Goal: Contribute content: Contribute content

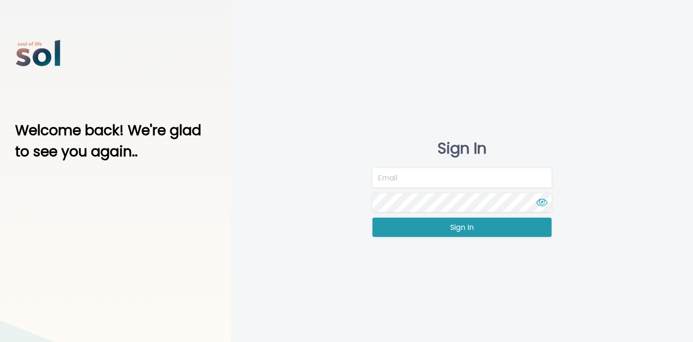
type input "[EMAIL_ADDRESS][DOMAIN_NAME]"
click at [423, 233] on button "Sign In" at bounding box center [462, 227] width 179 height 19
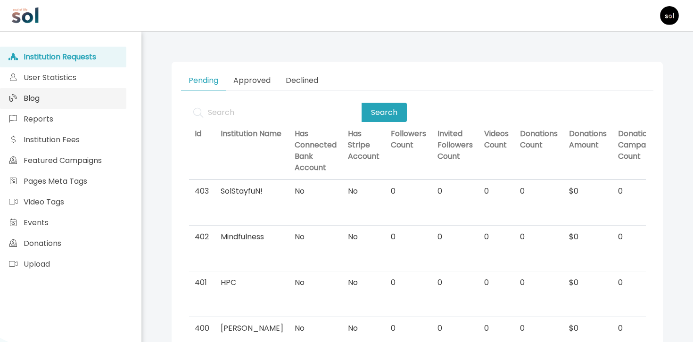
click at [106, 100] on link "Blog" at bounding box center [63, 98] width 126 height 21
click at [102, 95] on link "Blog" at bounding box center [63, 98] width 126 height 21
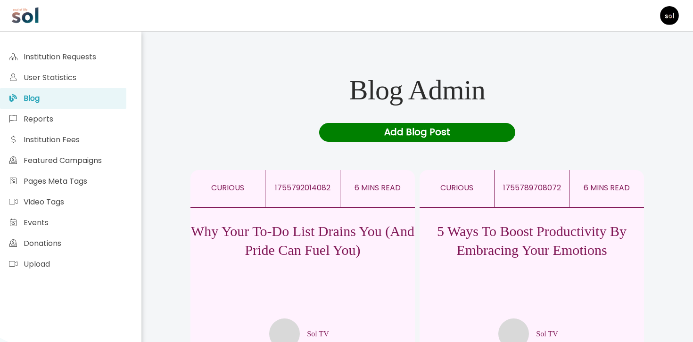
click at [518, 211] on div "5 Ways To Boost Productivity By Embracing Your Emotions Sol TV" at bounding box center [532, 278] width 225 height 141
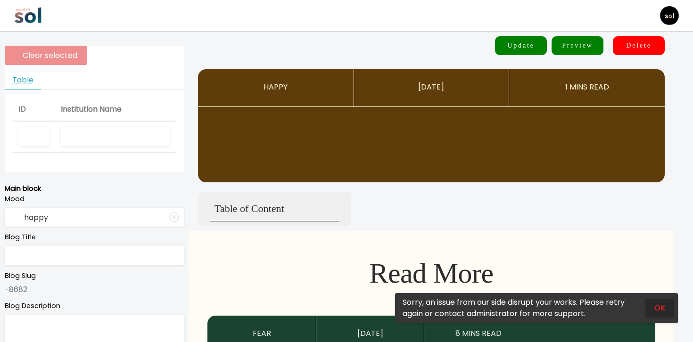
click at [660, 307] on button "OK" at bounding box center [660, 308] width 29 height 19
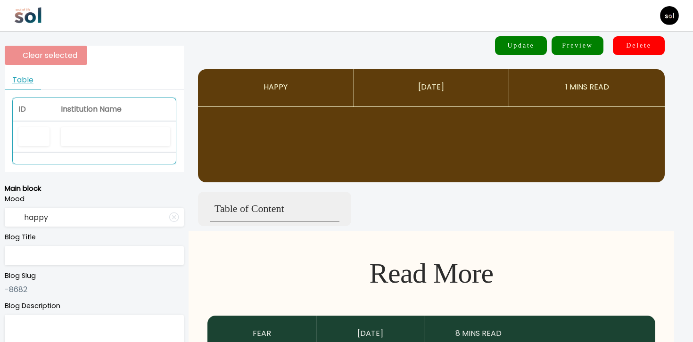
click at [123, 124] on th at bounding box center [115, 138] width 121 height 32
click at [123, 130] on input "text" at bounding box center [115, 136] width 109 height 19
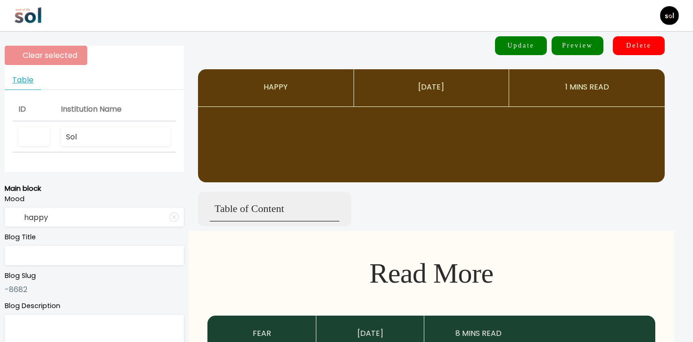
type input "Sol"
click at [94, 134] on input "text" at bounding box center [115, 136] width 109 height 19
type input "So"
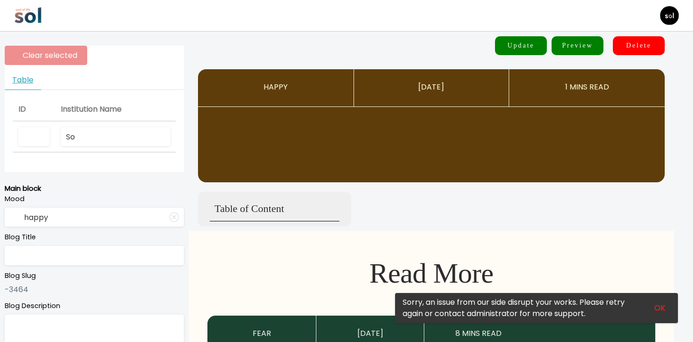
type input "curious"
type input "5 Ways To Boost Productivity By Embracing Your Emotions"
type textarea "Work smarter by tuning into your emotions."
type input "Sol TV"
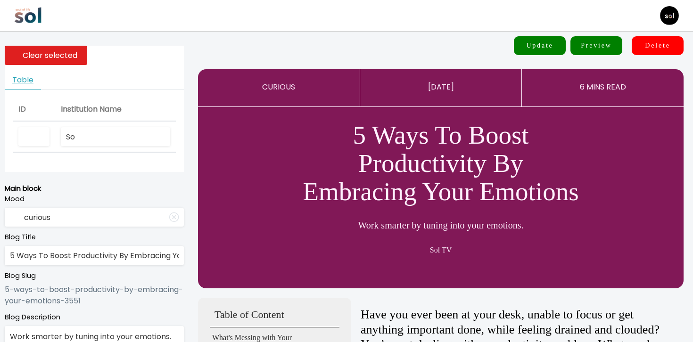
click at [139, 138] on input "So" at bounding box center [115, 136] width 109 height 19
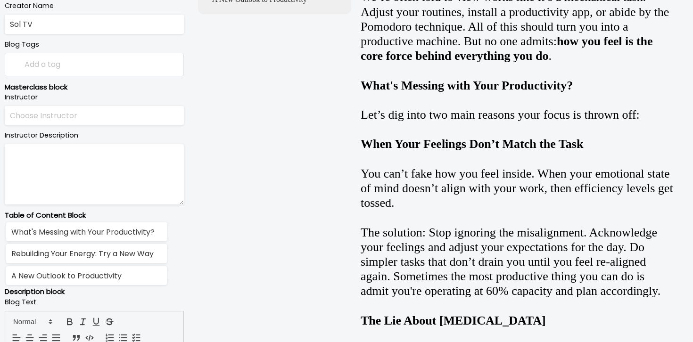
scroll to position [573, 0]
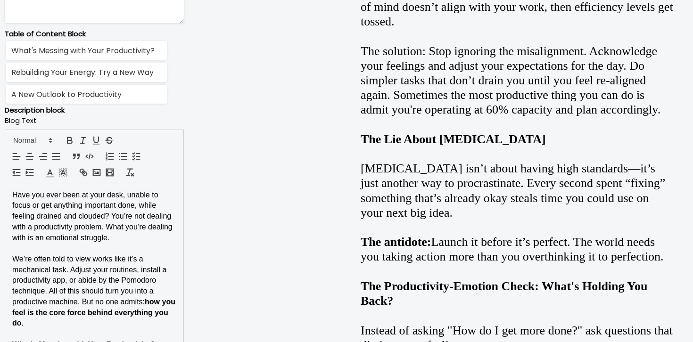
type input "Sol tv"
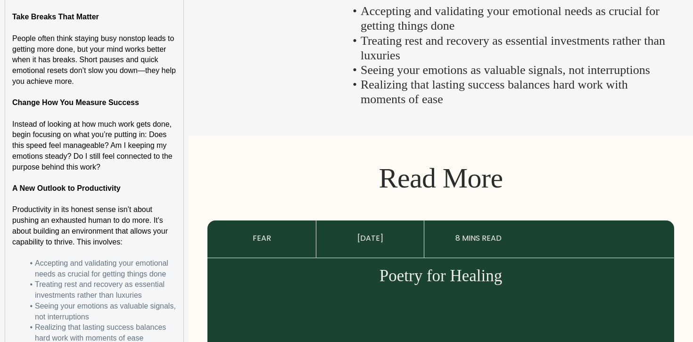
scroll to position [1689, 0]
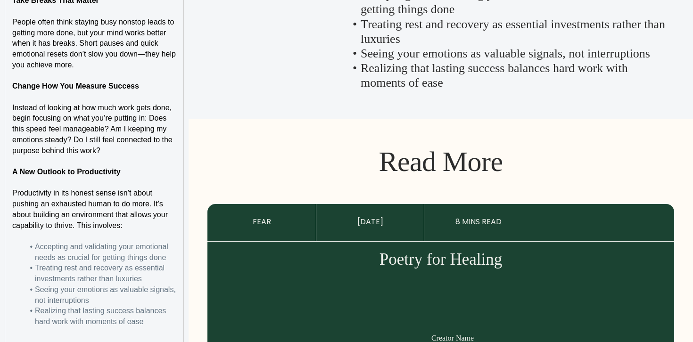
click at [171, 286] on span "Seeing your emotions as valuable signals, not interruptions" at bounding box center [106, 295] width 143 height 19
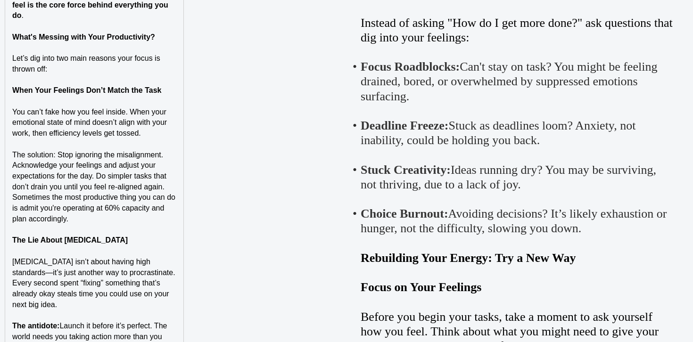
scroll to position [882, 0]
click at [171, 286] on p "Perfectionism isn’t about having high standards—it’s just another way to procra…" at bounding box center [94, 284] width 164 height 54
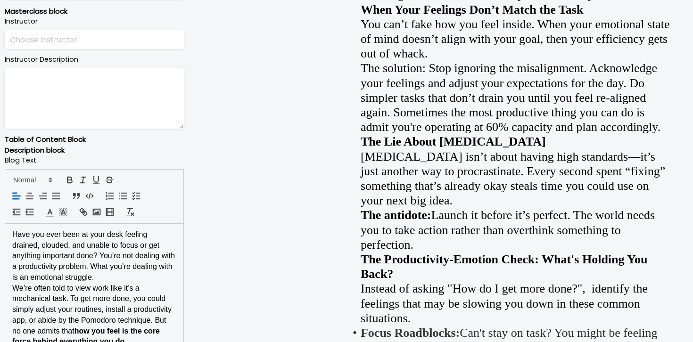
scroll to position [0, 0]
click at [144, 275] on p "Have you ever been at your desk feeling drained, clouded, and unable to focus o…" at bounding box center [94, 257] width 164 height 54
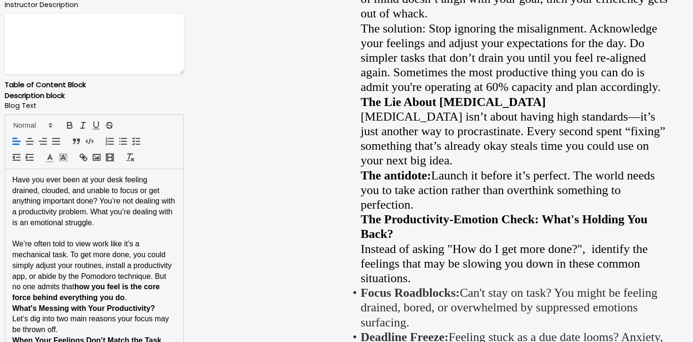
scroll to position [580, 0]
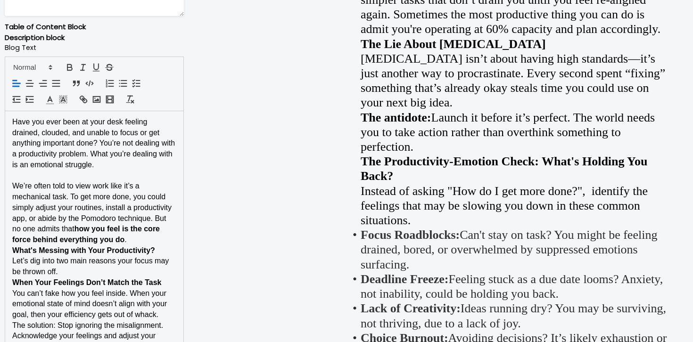
click at [156, 241] on p "We’re often told to view work like it’s a mechanical task. To get more done, yo…" at bounding box center [94, 213] width 164 height 64
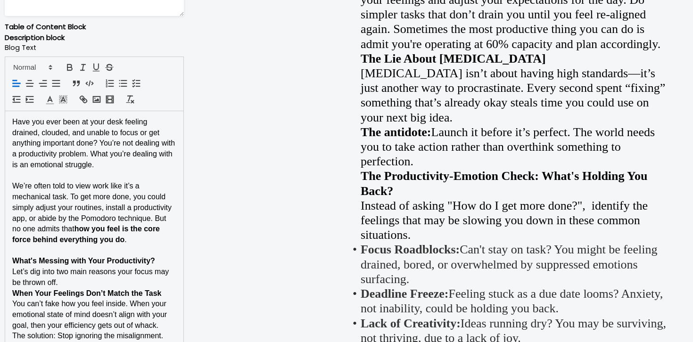
click at [158, 260] on p "What's Messing with Your Productivity?" at bounding box center [94, 261] width 164 height 11
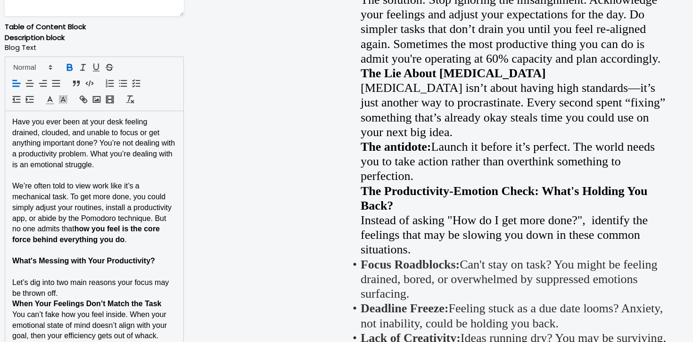
click at [128, 291] on p "Let’s dig into two main reasons your focus may be thrown off." at bounding box center [94, 288] width 164 height 21
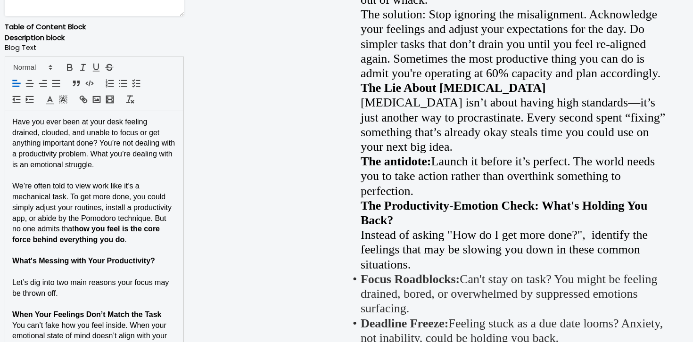
click at [130, 257] on strong "What's Messing with Your Productivity?" at bounding box center [83, 261] width 143 height 8
click at [39, 70] on span at bounding box center [32, 67] width 46 height 11
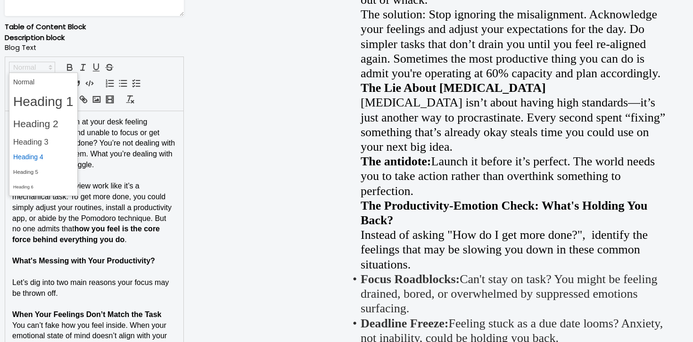
click at [43, 157] on span at bounding box center [43, 157] width 60 height 15
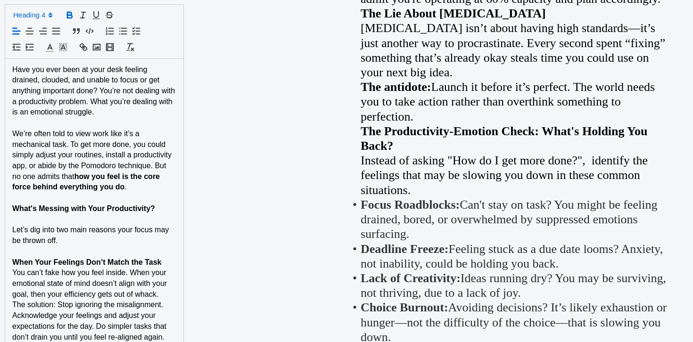
scroll to position [694, 0]
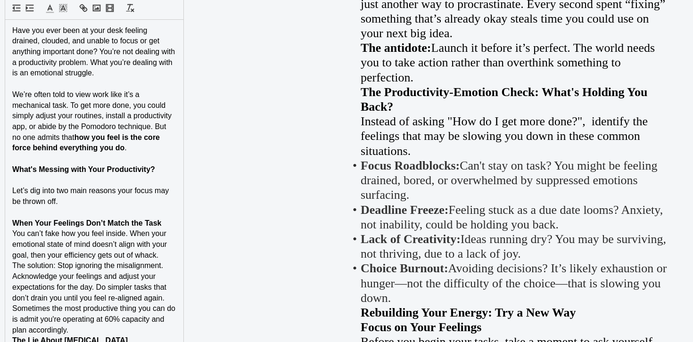
click at [167, 224] on p "When Your Feelings Don’t Match the Task" at bounding box center [94, 223] width 164 height 11
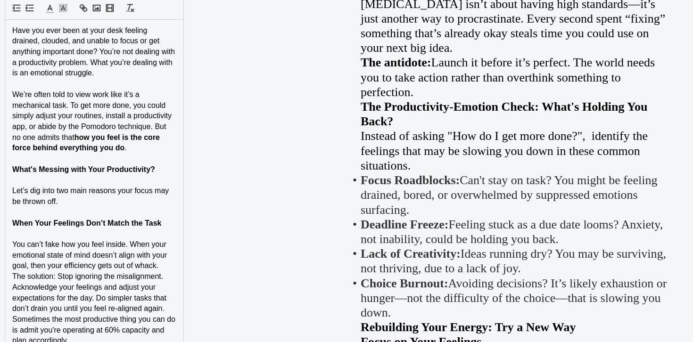
scroll to position [771, 0]
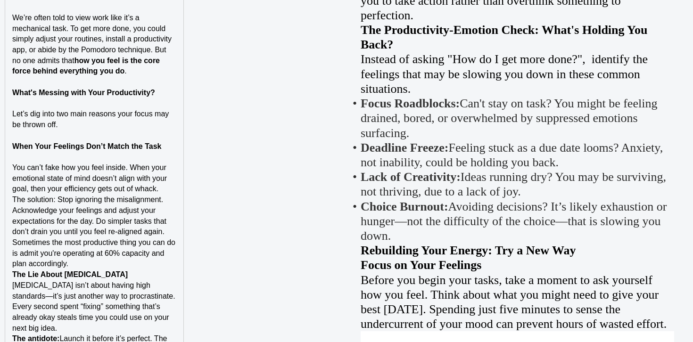
click at [172, 201] on p "The solution: Stop ignoring the misalignment. Acknowledge your feelings and adj…" at bounding box center [94, 232] width 164 height 75
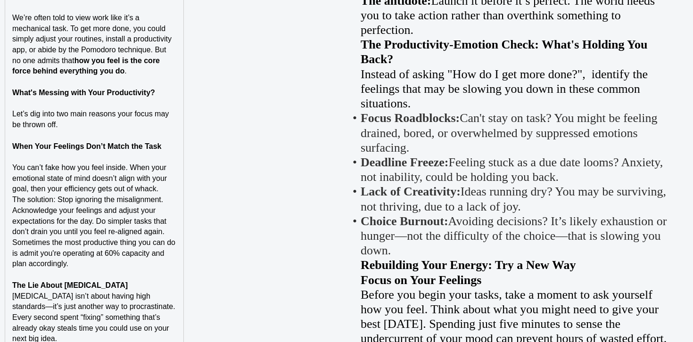
click at [162, 188] on p "You can’t fake how you feel inside. When your emotional state of mind doesn’t a…" at bounding box center [94, 179] width 164 height 32
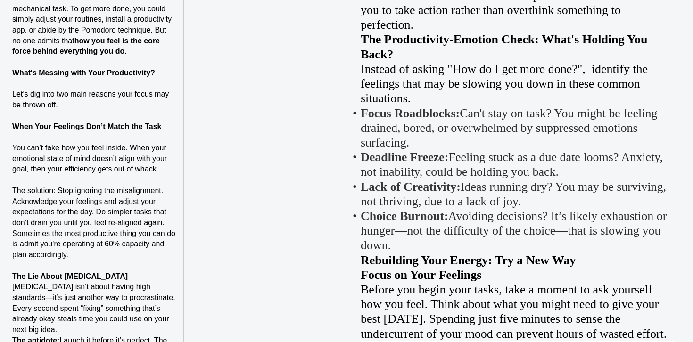
scroll to position [790, 0]
drag, startPoint x: 56, startPoint y: 192, endPoint x: 0, endPoint y: 193, distance: 55.7
click at [105, 186] on p "The solution: Stop ignoring the misalignment. Acknowledge your feelings and adj…" at bounding box center [94, 223] width 164 height 75
click at [131, 275] on p "The Lie About [MEDICAL_DATA]" at bounding box center [94, 277] width 164 height 11
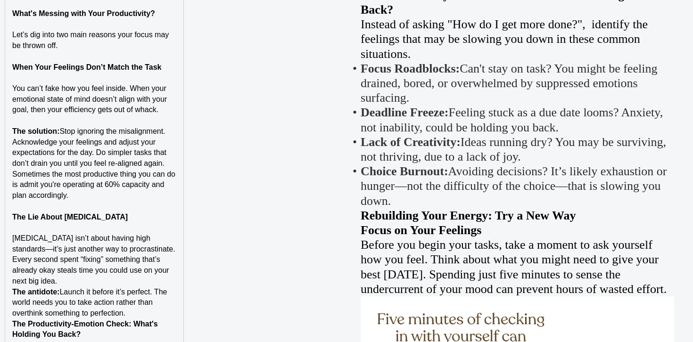
scroll to position [851, 0]
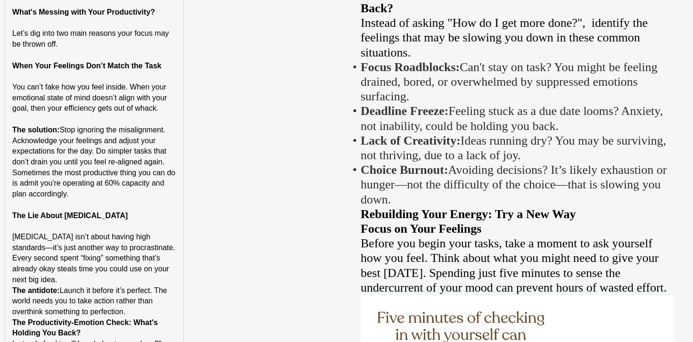
click at [112, 283] on p "[MEDICAL_DATA] isn’t about having high standards—it’s just another way to procr…" at bounding box center [94, 259] width 164 height 54
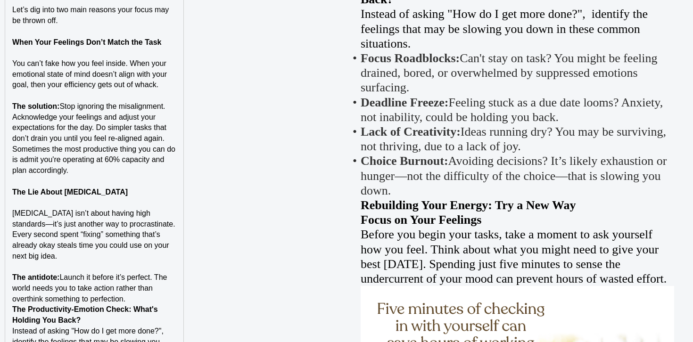
scroll to position [900, 0]
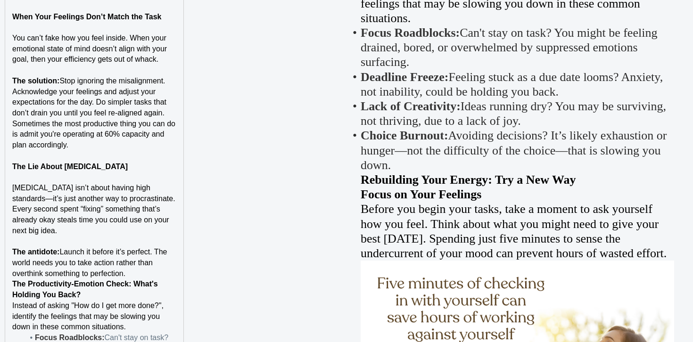
click at [146, 275] on p "The antidote: Launch it before it’s perfect. The world needs you to take action…" at bounding box center [94, 263] width 164 height 32
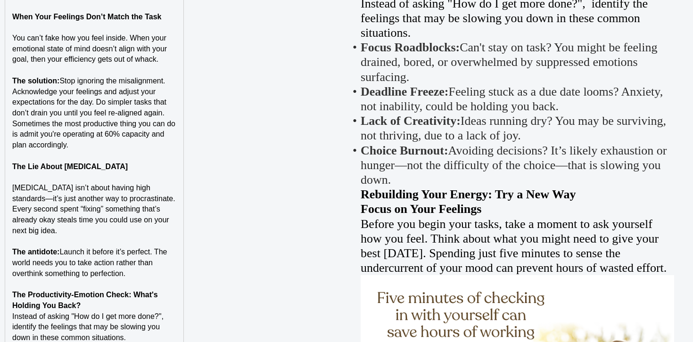
click at [126, 305] on p "The Productivity-Emotion Check: What's Holding You Back?" at bounding box center [94, 300] width 164 height 21
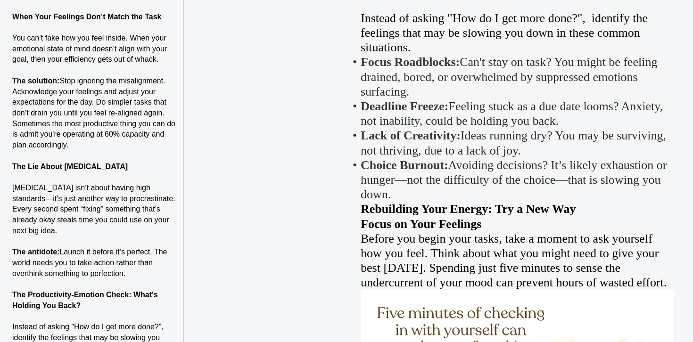
click at [123, 303] on p "The Productivity-Emotion Check: What's Holding You Back?" at bounding box center [94, 300] width 164 height 21
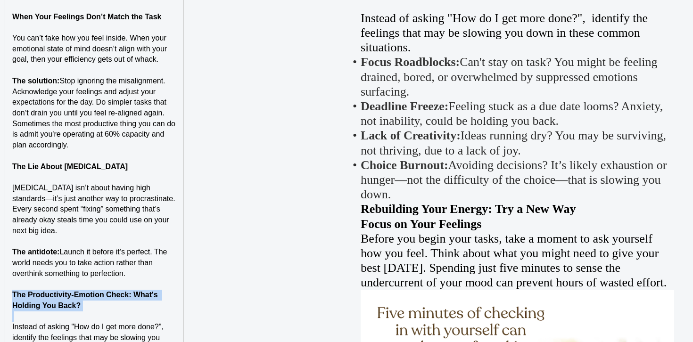
click at [123, 303] on p "The Productivity-Emotion Check: What's Holding You Back?" at bounding box center [94, 300] width 164 height 21
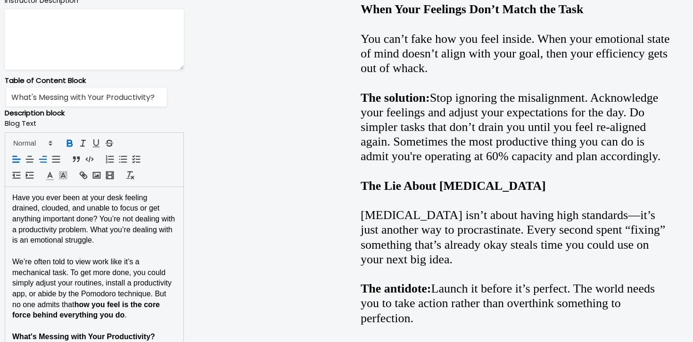
scroll to position [521, 0]
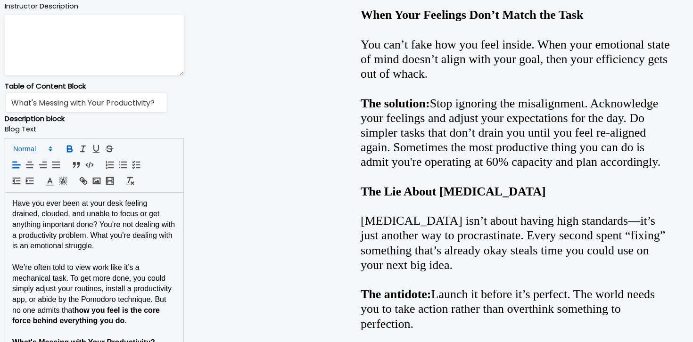
click at [41, 150] on span at bounding box center [32, 148] width 46 height 11
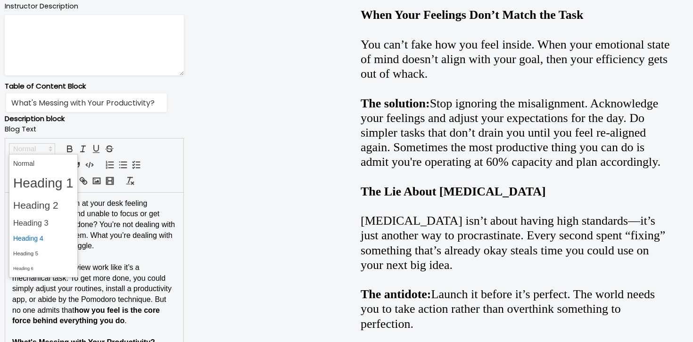
click at [43, 238] on span at bounding box center [43, 239] width 60 height 15
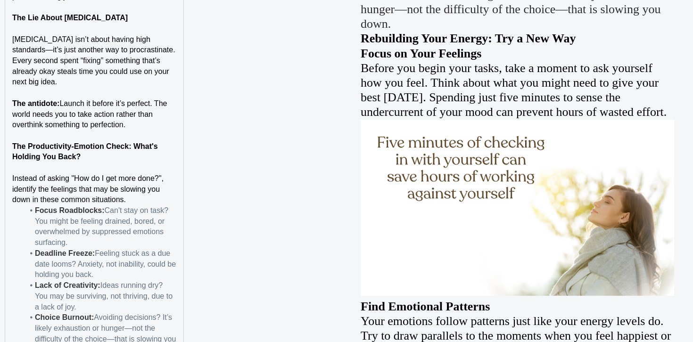
scroll to position [1072, 0]
click at [130, 201] on p "Instead of asking "How do I get more done?", identify the feelings that may be …" at bounding box center [94, 189] width 164 height 32
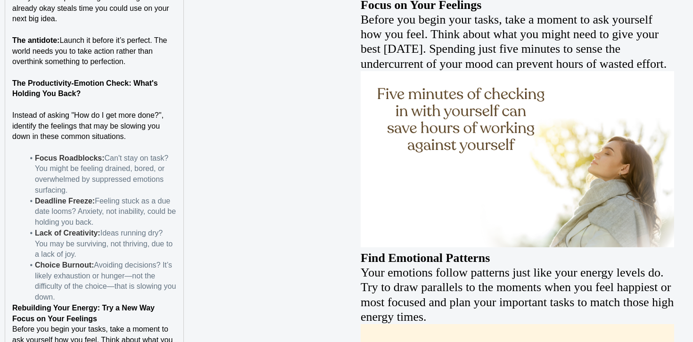
scroll to position [1147, 0]
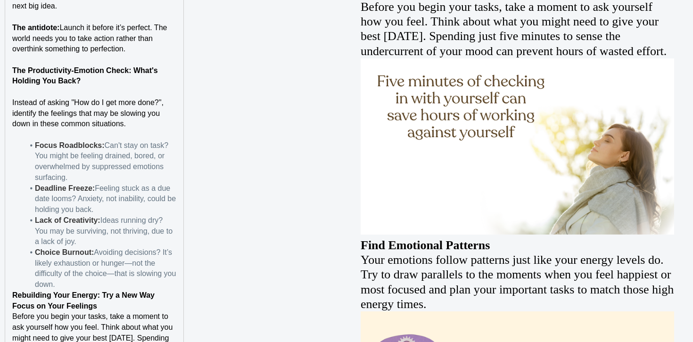
click at [109, 172] on li "Focus Roadblocks: Can't stay on task? You might be feeling drained, bored, or o…" at bounding box center [100, 162] width 153 height 43
click at [138, 166] on span "Can't stay on task? You might be feeling drained, bored, or overwhelmed by supp…" at bounding box center [102, 161] width 135 height 40
click at [133, 173] on li "Focus Roadblocks: Can't stay on task? You might be feeling drained, bored, or o…" at bounding box center [100, 162] width 153 height 43
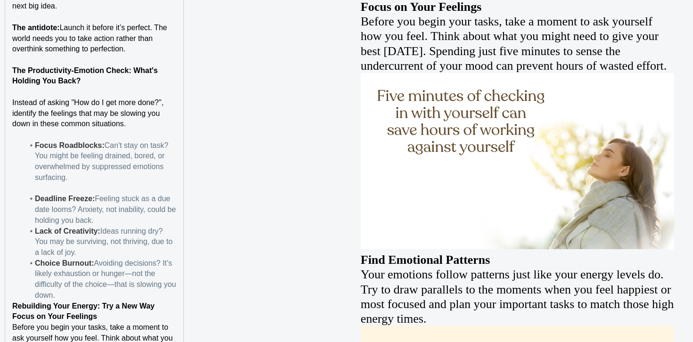
click at [132, 223] on li "Deadline Freeze: Feeling stuck as a due date looms? Anxiety, not inability, cou…" at bounding box center [100, 210] width 153 height 32
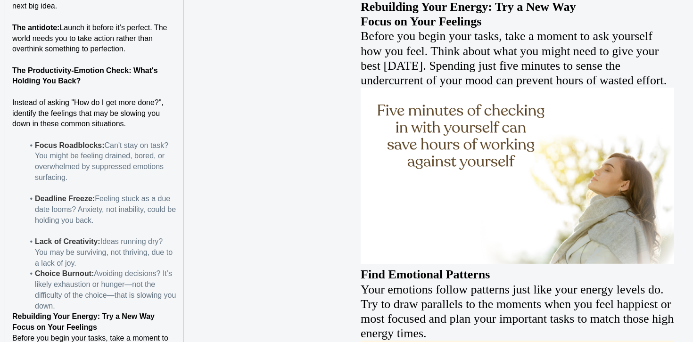
click at [130, 261] on li "Lack of Creativity: Ideas running dry? You may be surviving, not thriving, due …" at bounding box center [100, 253] width 153 height 32
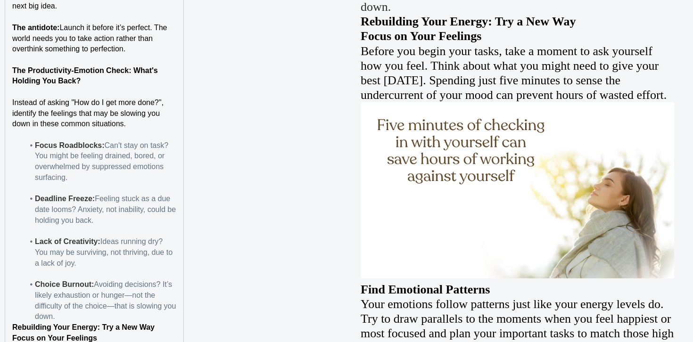
click at [101, 309] on span "Avoiding decisions? It’s likely exhaustion or hunger—not the difficulty of the …" at bounding box center [106, 301] width 143 height 40
click at [98, 321] on li "Choice Burnout: Avoiding decisions? It’s likely exhaustion or hunger—not the di…" at bounding box center [100, 301] width 153 height 43
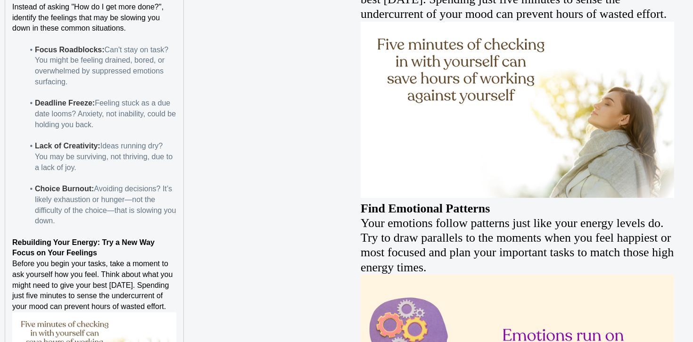
scroll to position [1250, 0]
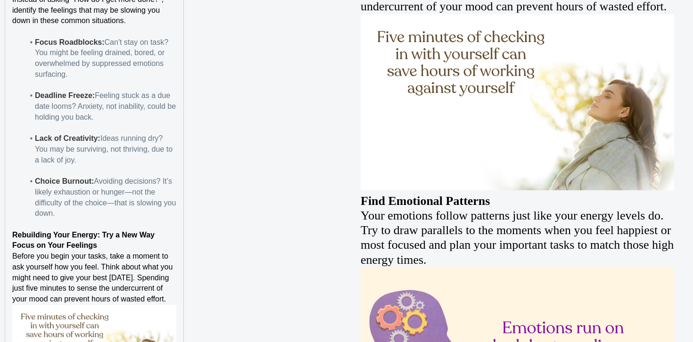
click at [125, 236] on strong "Rebuilding Your Energy: Try a New Way" at bounding box center [83, 235] width 142 height 8
click at [125, 241] on p "Focus on Your Feelings" at bounding box center [94, 246] width 164 height 11
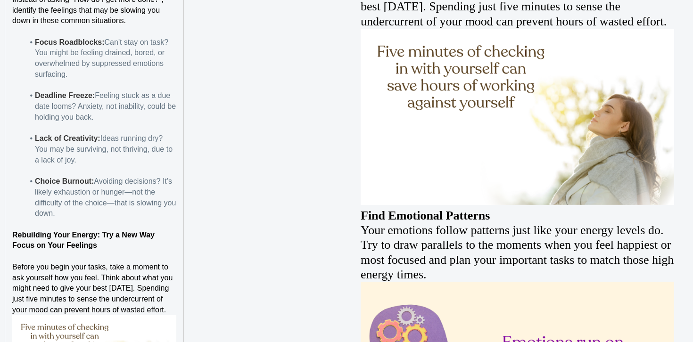
click at [168, 311] on p "Before you begin your tasks, take a moment to ask yourself how you feel. Think …" at bounding box center [94, 289] width 164 height 54
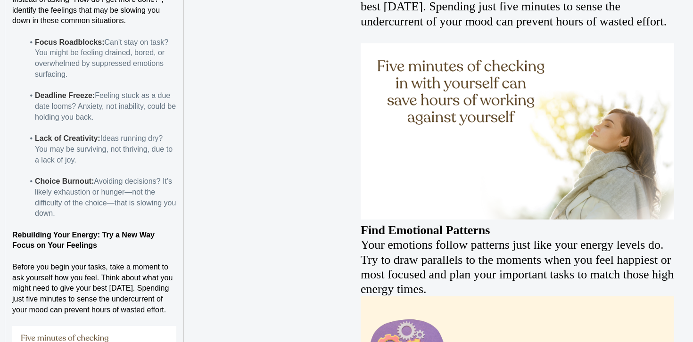
click at [120, 245] on p "Focus on Your Feelings" at bounding box center [94, 246] width 164 height 11
click at [168, 235] on p "Rebuilding Your Energy: Try a New Way" at bounding box center [94, 235] width 164 height 11
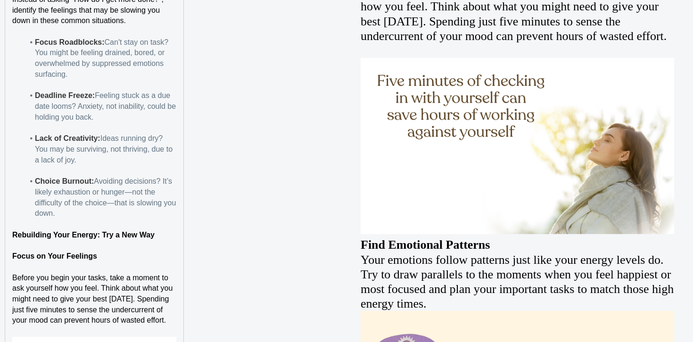
click at [168, 235] on p "Rebuilding Your Energy: Try a New Way" at bounding box center [94, 235] width 164 height 11
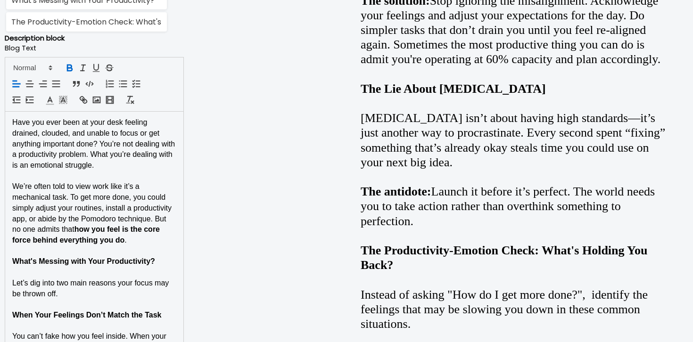
scroll to position [615, 0]
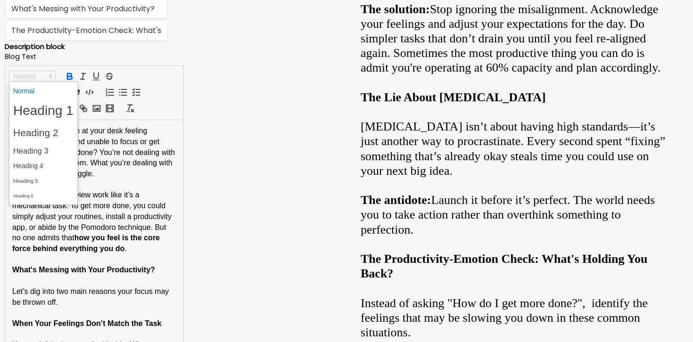
click at [48, 81] on span at bounding box center [32, 76] width 46 height 11
click at [50, 165] on span at bounding box center [43, 166] width 60 height 15
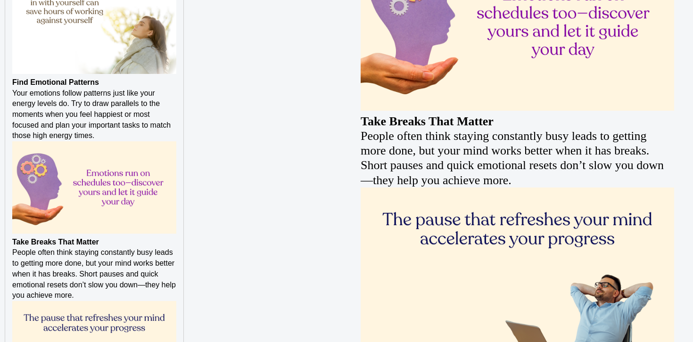
scroll to position [1633, 0]
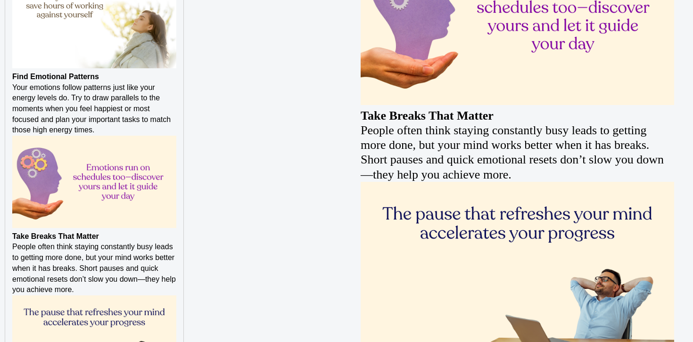
click at [15, 81] on p "Find Emotional Patterns" at bounding box center [94, 77] width 164 height 11
click at [14, 81] on p "Find Emotional Patterns" at bounding box center [94, 77] width 164 height 11
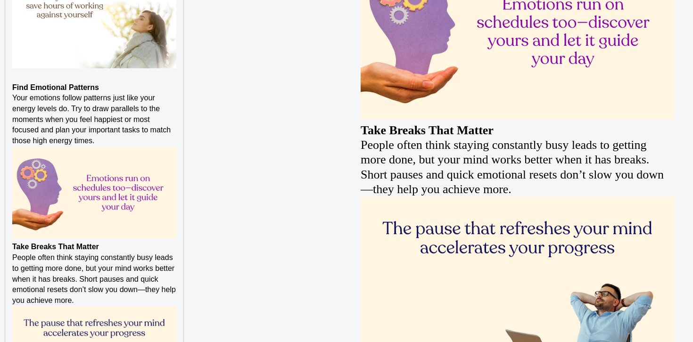
click at [103, 86] on p "﻿ Find Emotional Patterns" at bounding box center [94, 88] width 164 height 11
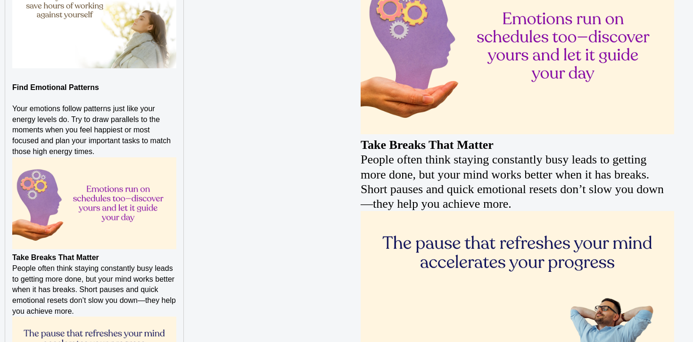
click at [104, 152] on p "Your emotions follow patterns just like your energy levels do. Try to draw para…" at bounding box center [94, 131] width 164 height 54
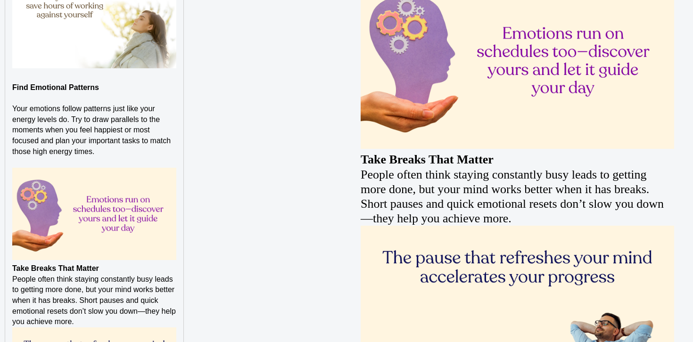
scroll to position [1791, 0]
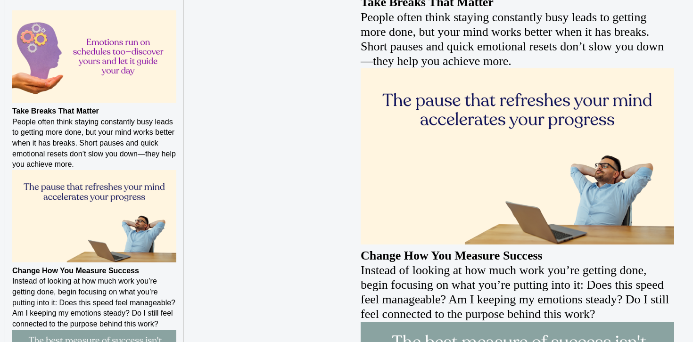
click at [173, 97] on img at bounding box center [94, 56] width 164 height 92
click at [171, 97] on img at bounding box center [94, 56] width 164 height 92
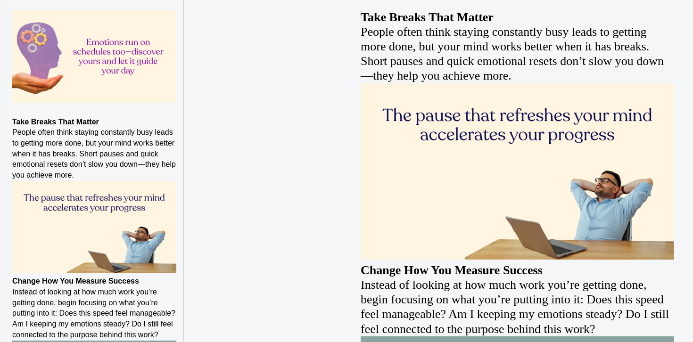
click at [157, 121] on p "Take Breaks That Matter" at bounding box center [94, 122] width 164 height 11
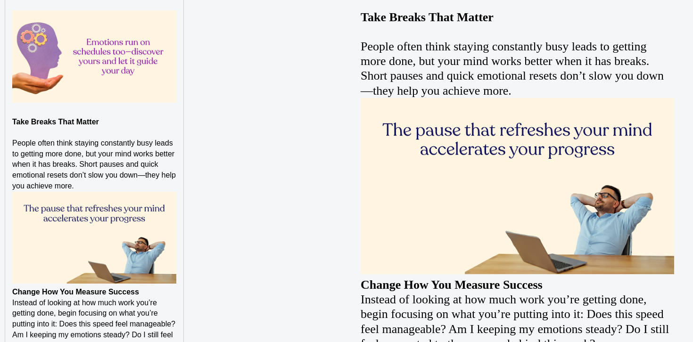
click at [108, 184] on p "People often think staying constantly busy leads to getting more done, but your…" at bounding box center [94, 165] width 164 height 54
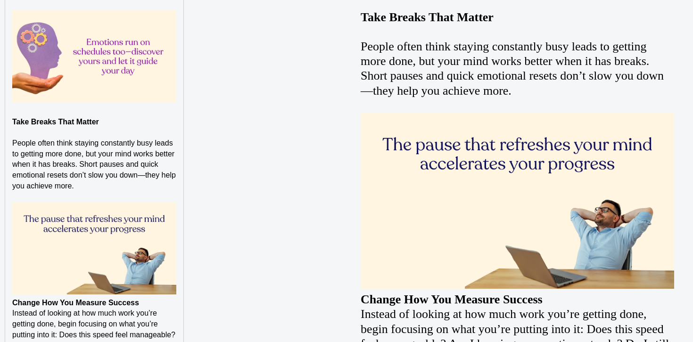
scroll to position [1918, 0]
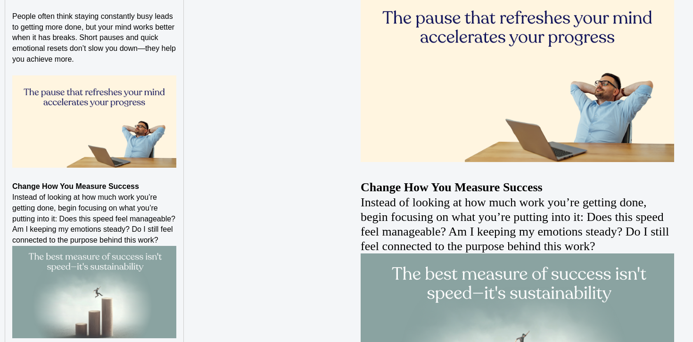
click at [161, 241] on p "Instead of looking at how much work you’re getting done, begin focusing on what…" at bounding box center [94, 219] width 164 height 54
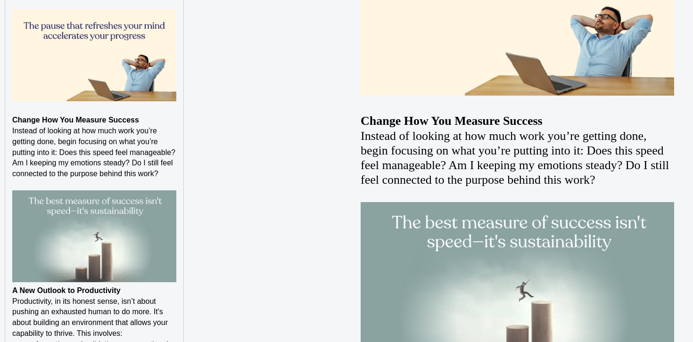
scroll to position [2039, 0]
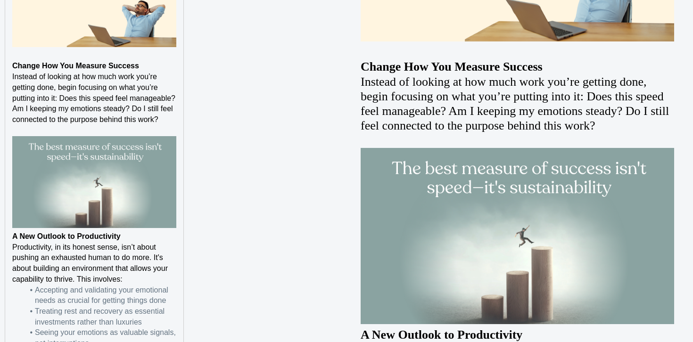
click at [15, 238] on strong "A New Outlook to Productivity" at bounding box center [66, 237] width 108 height 8
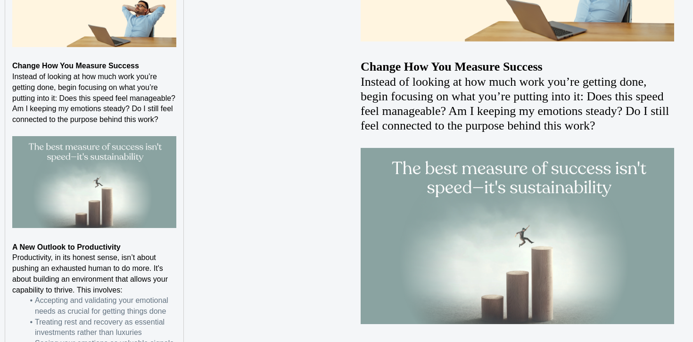
click at [131, 290] on p "Productivity, in its honest sense, isn’t about pushing an exhausted human to do…" at bounding box center [94, 274] width 164 height 43
click at [138, 242] on p "A New Outlook to Productivity" at bounding box center [94, 247] width 164 height 11
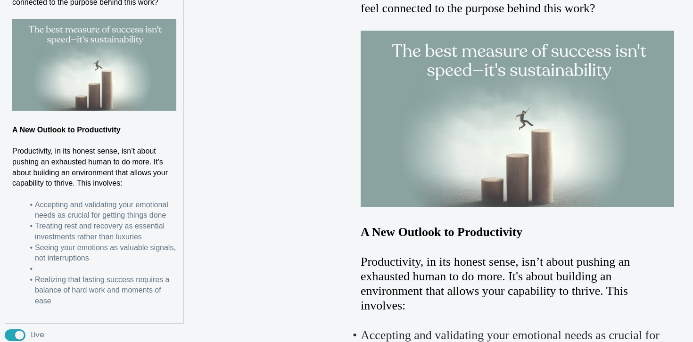
scroll to position [2174, 0]
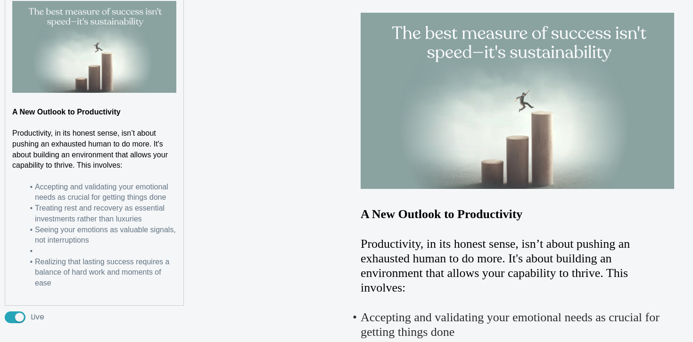
click at [134, 254] on li at bounding box center [100, 251] width 153 height 11
click at [144, 218] on li "Treating rest and recovery as essential investments rather than luxuries" at bounding box center [100, 213] width 153 height 21
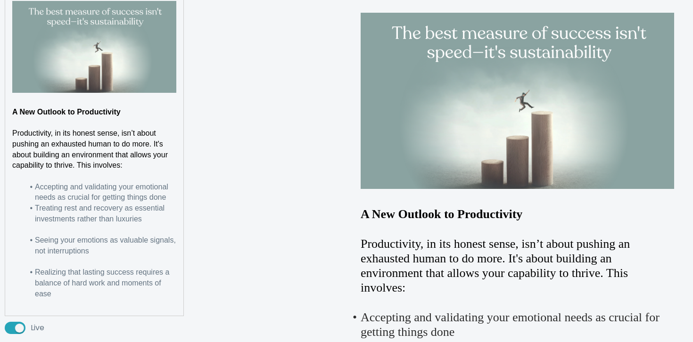
click at [174, 197] on li "Accepting and validating your emotional needs as crucial for getting things done" at bounding box center [100, 192] width 153 height 21
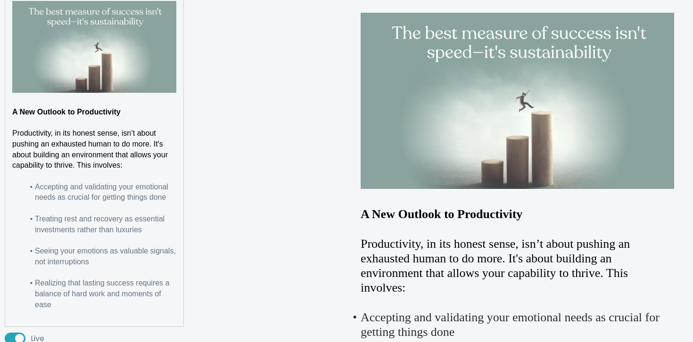
click at [117, 109] on strong "A New Outlook to Productivity" at bounding box center [66, 112] width 108 height 8
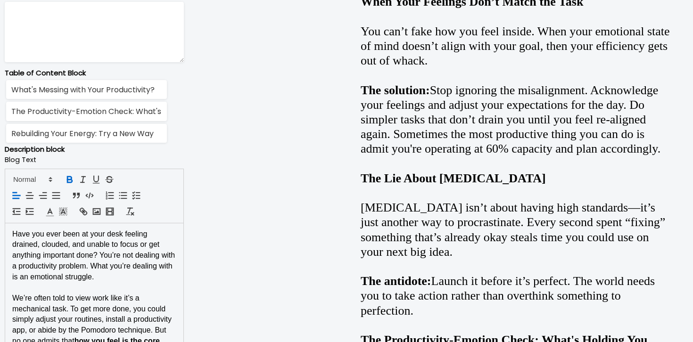
scroll to position [540, 0]
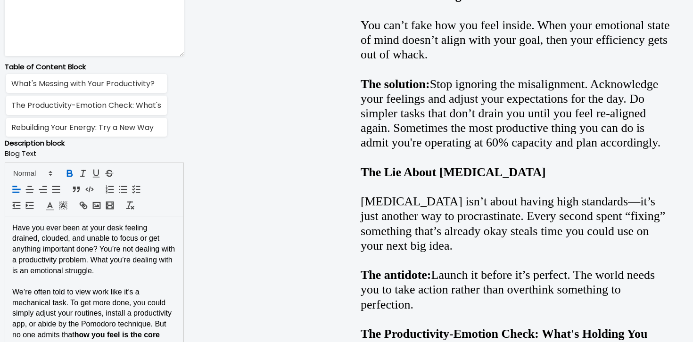
click at [36, 165] on div at bounding box center [94, 190] width 179 height 55
click at [36, 182] on div at bounding box center [94, 190] width 179 height 55
click at [36, 174] on span at bounding box center [32, 173] width 46 height 11
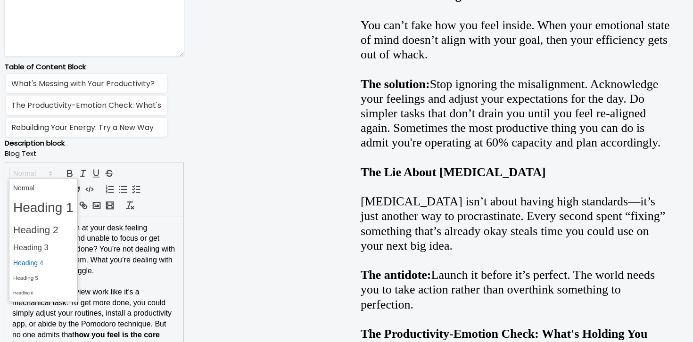
click at [39, 263] on span at bounding box center [43, 263] width 60 height 15
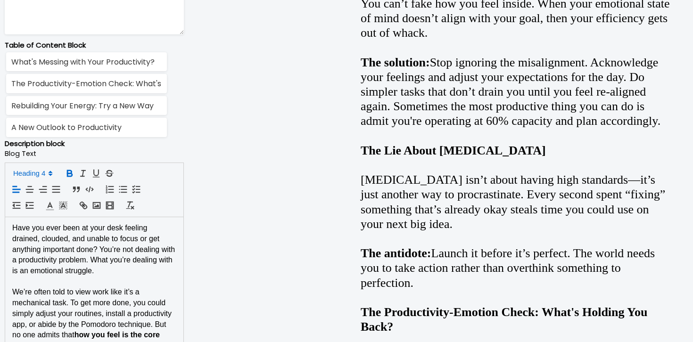
click at [75, 273] on span "Have you ever been at your desk feeling drained, clouded, and unable to focus o…" at bounding box center [94, 249] width 165 height 51
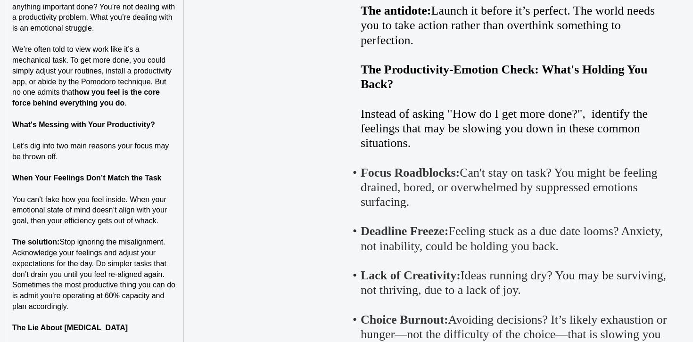
scroll to position [1123, 0]
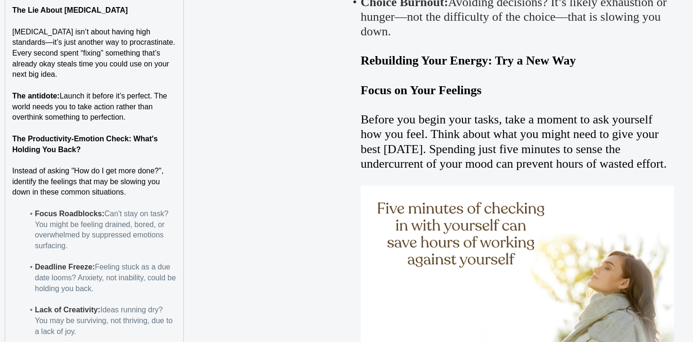
click at [12, 183] on span "Instead of asking "How do I get more done?", identify the feelings that may be …" at bounding box center [90, 181] width 156 height 29
click at [141, 196] on p "Instead of asking "How do I get more done?", identify the feelings that may be …" at bounding box center [94, 182] width 164 height 32
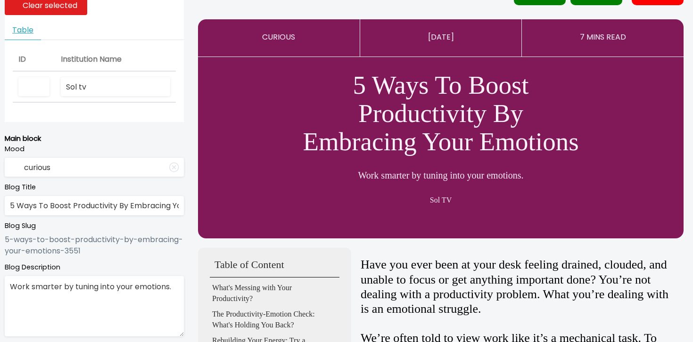
scroll to position [0, 0]
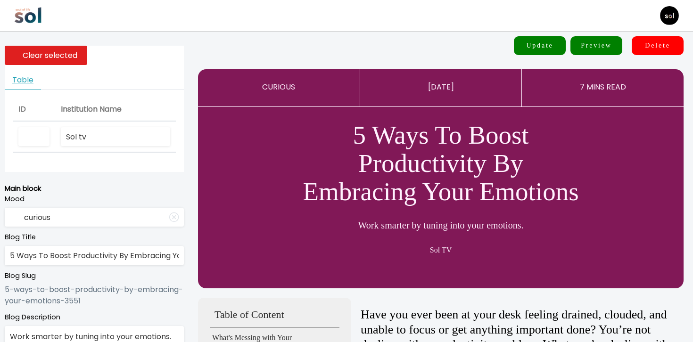
click at [126, 137] on input "Sol tv" at bounding box center [115, 136] width 109 height 19
type input "Sol TV"
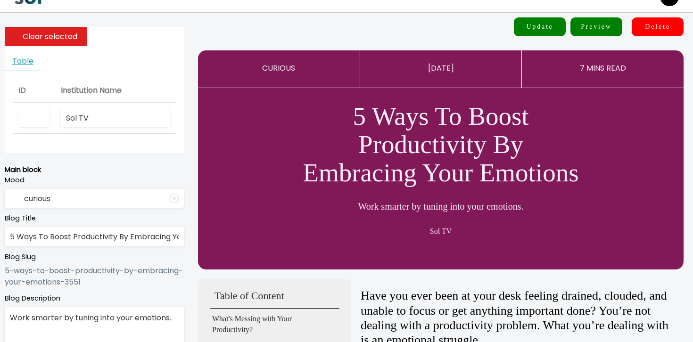
scroll to position [19, 0]
click at [115, 108] on input "Sol TV" at bounding box center [115, 117] width 109 height 19
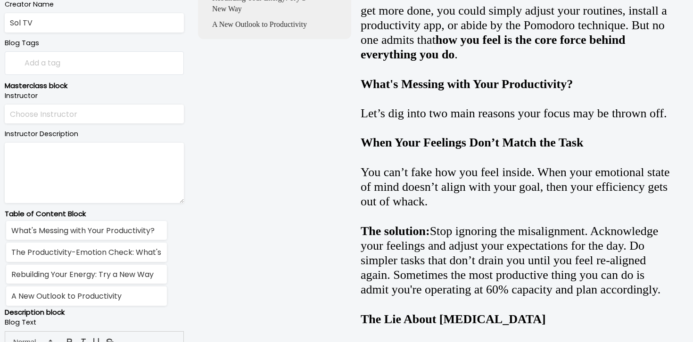
scroll to position [682, 0]
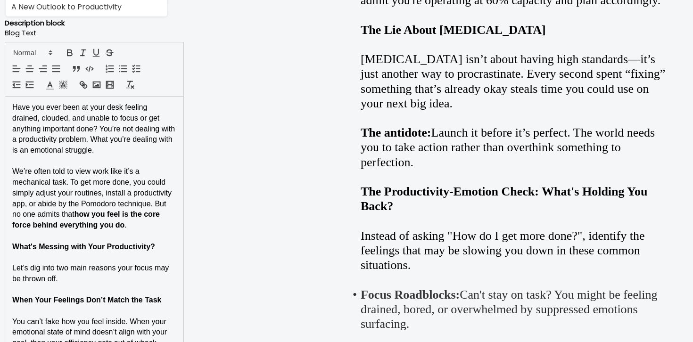
click at [121, 259] on p at bounding box center [94, 257] width 164 height 11
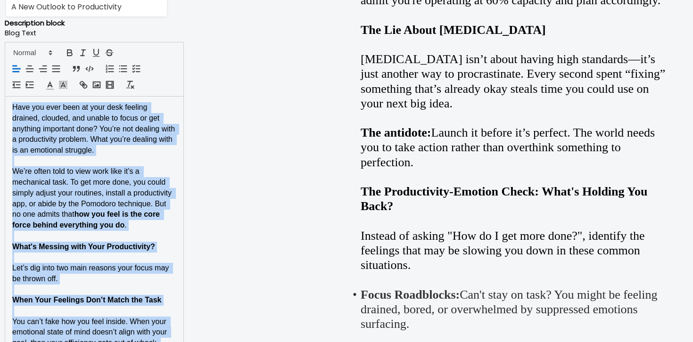
copy div "Have you ever been at your desk feeling drained, clouded, and unable to focus o…"
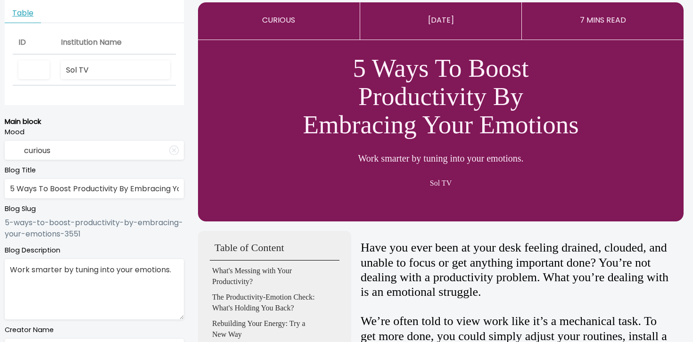
scroll to position [0, 0]
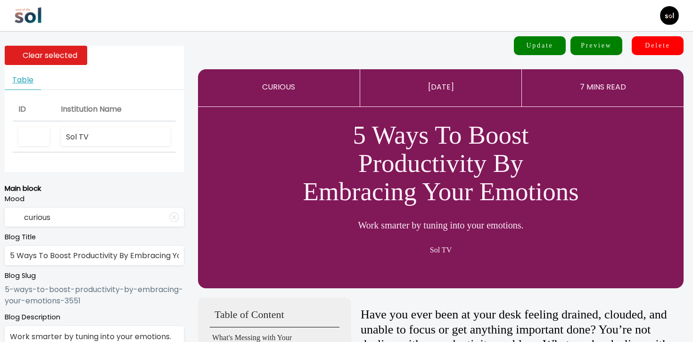
click at [112, 133] on input "Sol TV" at bounding box center [115, 136] width 109 height 19
click at [536, 45] on button "Update" at bounding box center [540, 45] width 52 height 19
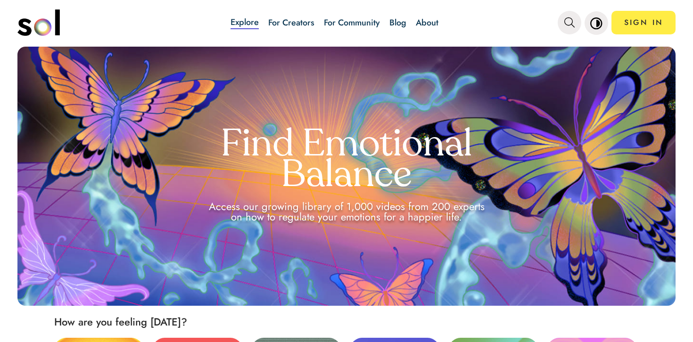
click at [399, 23] on link "Blog" at bounding box center [398, 23] width 17 height 12
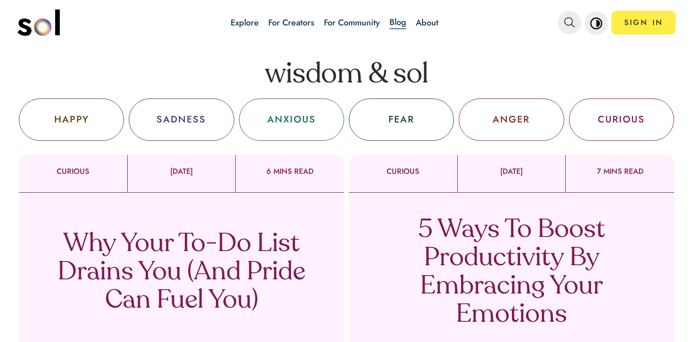
click at [432, 308] on p "5 Ways To Boost Productivity By Embracing Your Emotions" at bounding box center [512, 272] width 278 height 113
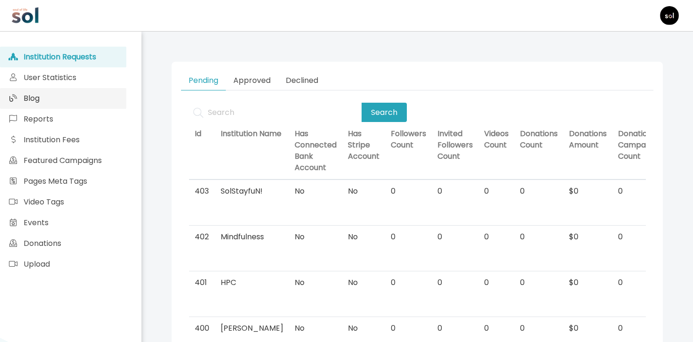
click at [109, 108] on link "Blog" at bounding box center [63, 98] width 126 height 21
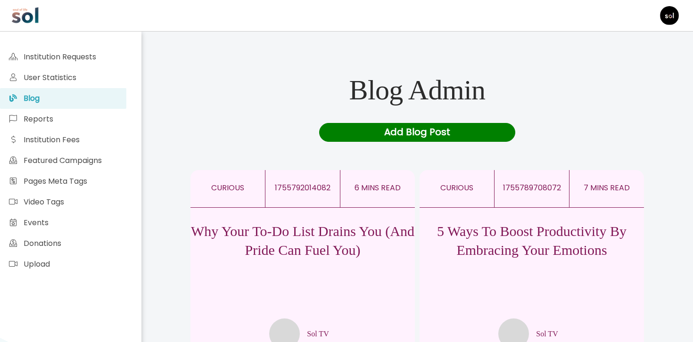
click at [517, 241] on p "5 Ways To Boost Productivity By Embracing Your Emotions" at bounding box center [532, 241] width 225 height 38
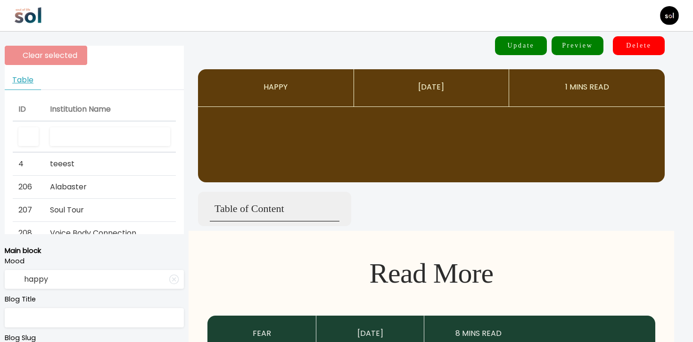
type input "curious"
type input "5 Ways To Boost Productivity By Embracing Your Emotions"
type textarea "Work smarter by tuning into your emotions."
type input "Sol TV"
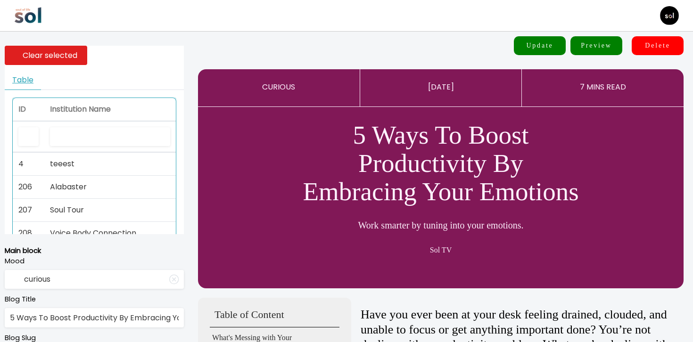
click at [100, 148] on th at bounding box center [110, 138] width 132 height 32
click at [103, 140] on input "text" at bounding box center [110, 136] width 120 height 19
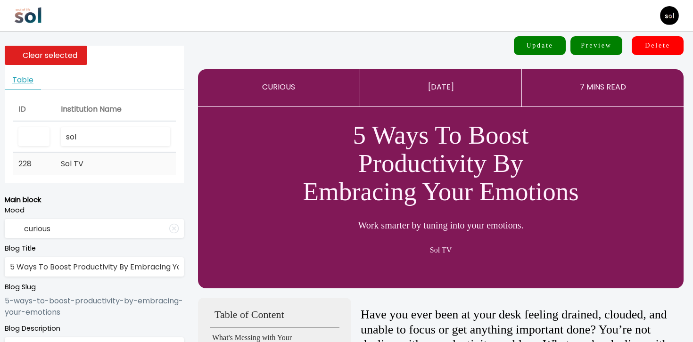
type input "sol"
click at [95, 163] on td "Sol TV" at bounding box center [115, 164] width 121 height 23
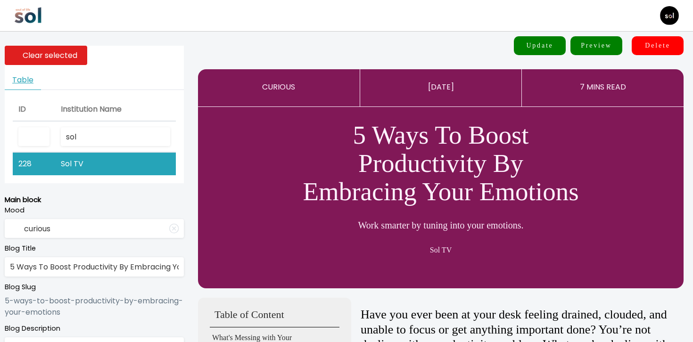
drag, startPoint x: 12, startPoint y: 267, endPoint x: 6, endPoint y: 267, distance: 6.1
click at [6, 267] on input "5 Ways To Boost Productivity By Embracing Your Emotions" at bounding box center [94, 267] width 179 height 19
type input "4 Ways To Boost Productivity By Embracing Your Emotions"
click at [554, 52] on button "Update" at bounding box center [540, 45] width 52 height 19
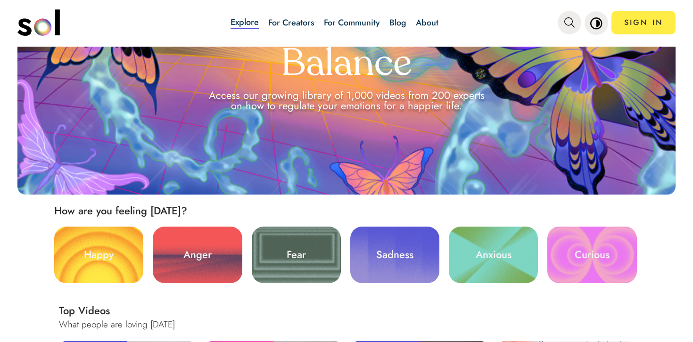
scroll to position [256, 0]
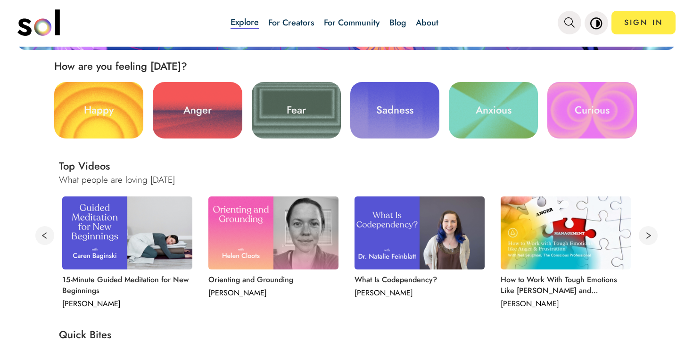
click at [400, 21] on link "Blog" at bounding box center [398, 23] width 17 height 12
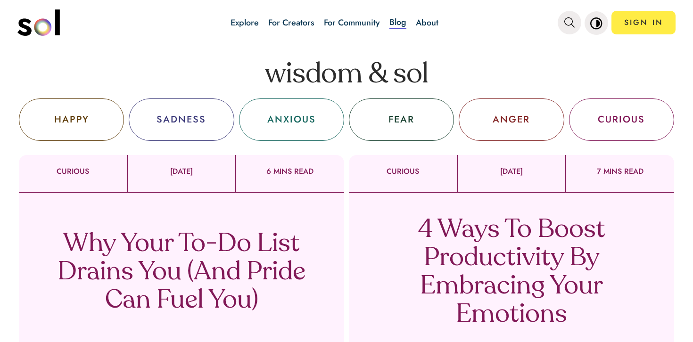
click at [437, 248] on p "4 Ways To Boost Productivity By Embracing Your Emotions" at bounding box center [512, 272] width 278 height 113
